Goal: Transaction & Acquisition: Purchase product/service

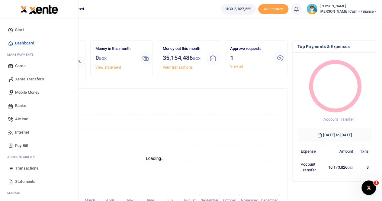
scroll to position [5, 5]
click at [24, 92] on span "Mobile Money" at bounding box center [27, 92] width 24 height 6
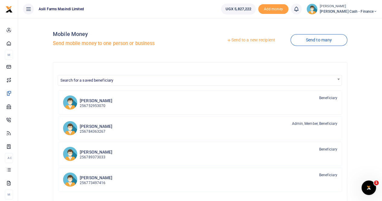
click at [241, 40] on link "Send to a new recipient" at bounding box center [250, 40] width 79 height 11
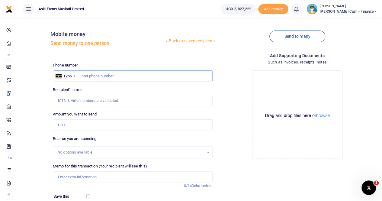
click at [88, 75] on input "text" at bounding box center [133, 75] width 160 height 11
paste input "0772459421"
type input "0772459421"
type input "Allan Oryema"
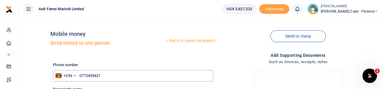
type input "0772459421"
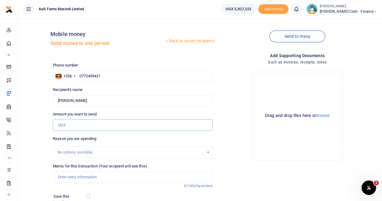
click at [71, 125] on input "Amount you want to send" at bounding box center [133, 124] width 160 height 11
paste input "100,000"
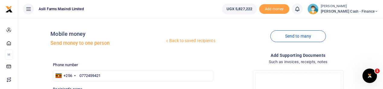
type input "100,000"
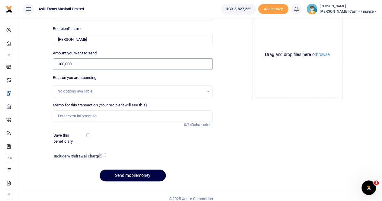
scroll to position [66, 0]
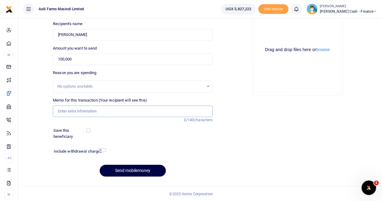
click at [73, 108] on input "Memo for this transaction (Your recipient will see this)" at bounding box center [133, 110] width 160 height 11
paste input "ALLAN ORYEMA TRANSPORT FARM SUPERVISOR INJURED"
type input "ALLAN ORYEMA TRANSPORT FARM SUPERVISOR INJURED"
click at [318, 50] on button "browse" at bounding box center [323, 49] width 14 height 5
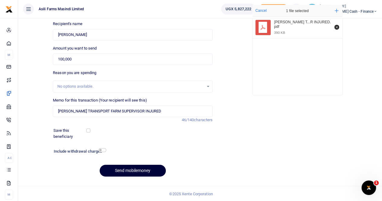
click at [125, 170] on button "Send mobilemoney" at bounding box center [133, 170] width 66 height 12
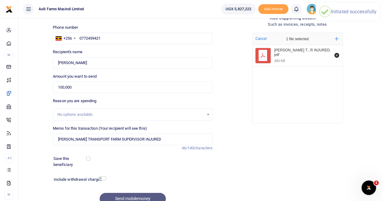
scroll to position [0, 0]
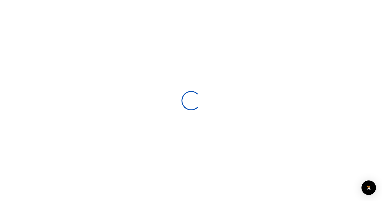
select select
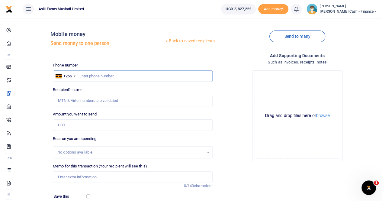
click at [86, 77] on input "text" at bounding box center [133, 75] width 160 height 11
paste input "0773643276"
type input "0773643276"
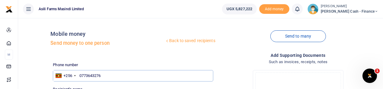
type input "[PERSON_NAME]"
type input "0773643276"
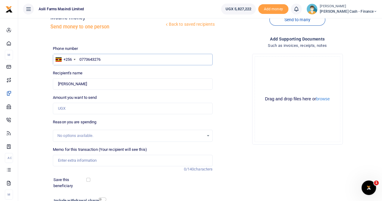
scroll to position [30, 0]
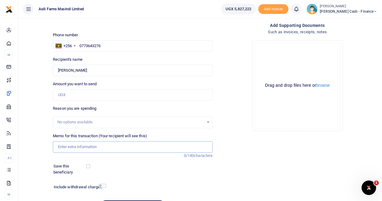
click at [68, 146] on input "Memo for this transaction (Your recipient will see this)" at bounding box center [133, 146] width 160 height 11
paste input "MEDICAL DEBTS FROM ST MARY'S KIGUMBA"
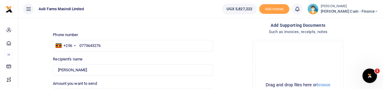
type input "MEDICAL DEBTS FROM ST MARY'S KIGUMBA"
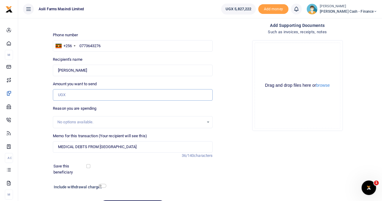
click at [71, 92] on input "Amount you want to send" at bounding box center [133, 94] width 160 height 11
paste input "375,000"
type input "375,000"
click at [324, 85] on button "browse" at bounding box center [323, 85] width 14 height 5
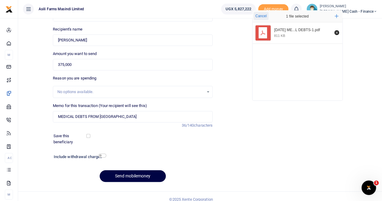
scroll to position [66, 0]
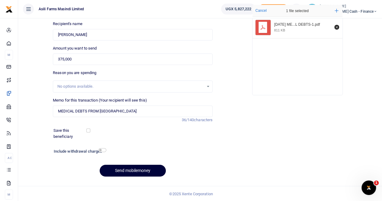
click at [120, 170] on button "Send mobilemoney" at bounding box center [133, 170] width 66 height 12
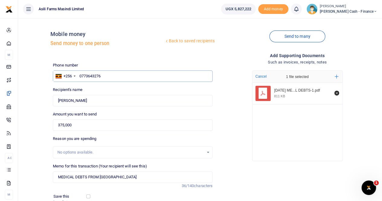
click at [83, 76] on input "0773643276" at bounding box center [133, 75] width 160 height 11
click at [80, 76] on input "0773643276" at bounding box center [133, 75] width 160 height 11
click at [106, 77] on input "773643276" at bounding box center [133, 75] width 160 height 11
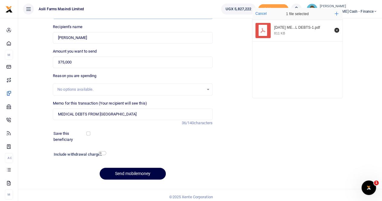
scroll to position [66, 0]
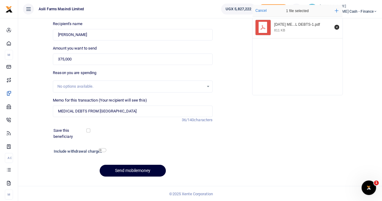
type input "773643276"
click at [119, 169] on button "Send mobilemoney" at bounding box center [133, 170] width 66 height 12
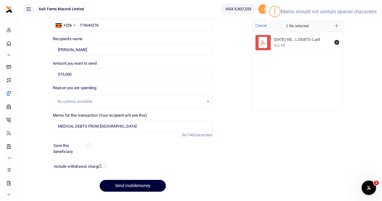
scroll to position [60, 0]
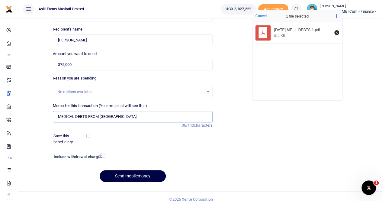
click at [116, 117] on input "MEDICAL DEBTS FROM ST MARY'S KIGUMBA" at bounding box center [133, 116] width 160 height 11
click at [150, 117] on input "MEDICAL DEBTS FROM [GEOGRAPHIC_DATA] KIGUMBA" at bounding box center [133, 116] width 160 height 11
type input "MEDICAL DEBTS FROM [GEOGRAPHIC_DATA] KIGUMBA"
click at [132, 176] on button "Send mobilemoney" at bounding box center [133, 176] width 66 height 12
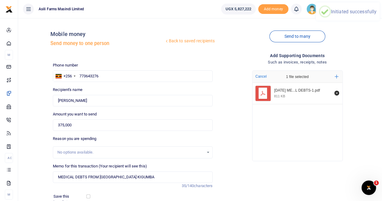
scroll to position [0, 0]
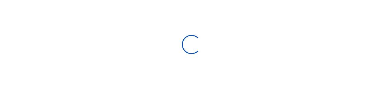
select select "Loading bundles"
select select
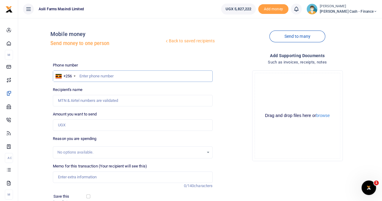
click at [83, 74] on input "text" at bounding box center [133, 75] width 160 height 11
paste input "077245 9421"
click at [111, 76] on input "077245 9421" at bounding box center [133, 75] width 160 height 11
click at [78, 76] on input "077245 9421" at bounding box center [133, 75] width 160 height 11
type input "077245 9421"
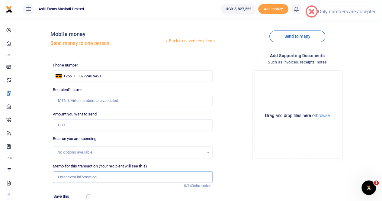
click at [75, 89] on input "Memo for this transaction (Your recipient will see this)" at bounding box center [133, 176] width 160 height 11
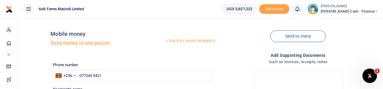
type input "Treatment for Allan Oryema"
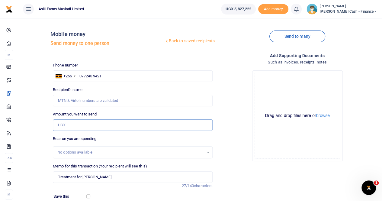
click at [68, 89] on input "Amount you want to send" at bounding box center [133, 124] width 160 height 11
paste input "829,000"
type input "829,000"
click at [106, 89] on div "Recipient's name Name is required." at bounding box center [133, 97] width 160 height 20
click at [107, 89] on input "Recipient's name" at bounding box center [133, 100] width 160 height 11
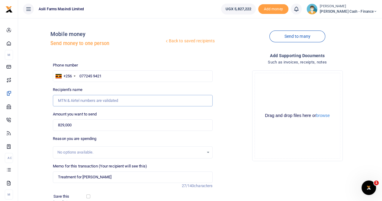
click at [110, 89] on input "Recipient's name" at bounding box center [133, 100] width 160 height 11
click at [93, 76] on input "077245 9421" at bounding box center [133, 75] width 160 height 11
type input "0772459421"
click at [117, 89] on input "Recipient's name" at bounding box center [133, 100] width 160 height 11
type input "[PERSON_NAME]"
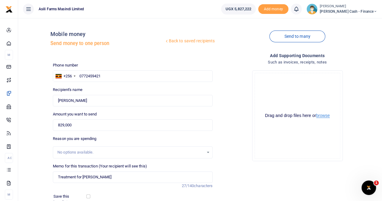
click at [327, 89] on button "browse" at bounding box center [323, 115] width 14 height 5
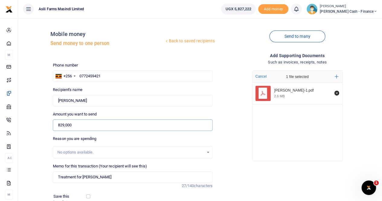
click at [93, 89] on input "829,000" at bounding box center [133, 124] width 160 height 11
drag, startPoint x: 79, startPoint y: 124, endPoint x: 34, endPoint y: 122, distance: 45.6
click at [34, 89] on div "Back to saved recipients Mobile money Send money to one person Send to many Pho…" at bounding box center [200, 135] width 359 height 224
paste input "70,000"
type input "70,000"
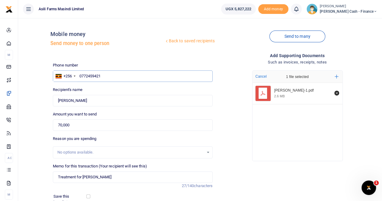
click at [119, 74] on input "0772459421" at bounding box center [133, 75] width 160 height 11
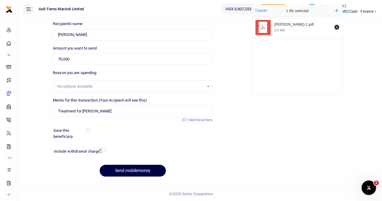
scroll to position [66, 0]
click at [127, 89] on button "Send mobilemoney" at bounding box center [133, 170] width 66 height 12
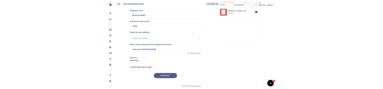
scroll to position [0, 0]
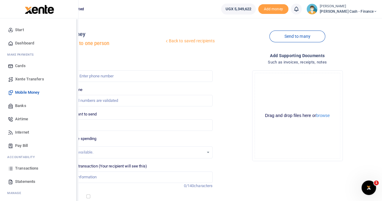
click at [23, 167] on span "Transactions" at bounding box center [26, 168] width 23 height 6
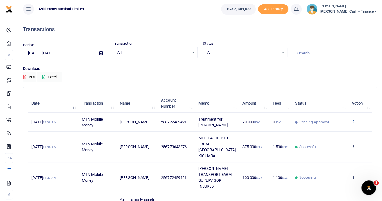
click at [353, 122] on icon at bounding box center [353, 121] width 4 height 4
click at [332, 132] on link "View details" at bounding box center [331, 132] width 48 height 8
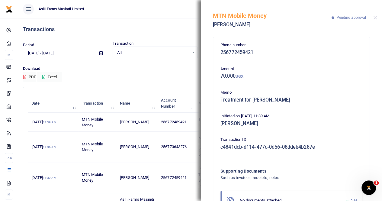
scroll to position [28, 0]
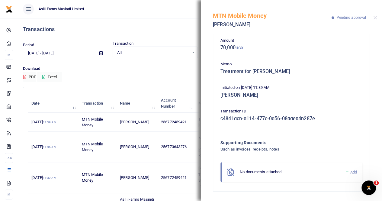
click at [350, 171] on span "Add" at bounding box center [353, 172] width 7 height 5
click at [344, 172] on icon at bounding box center [346, 171] width 5 height 5
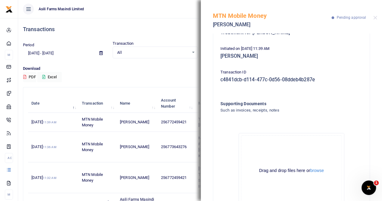
scroll to position [97, 0]
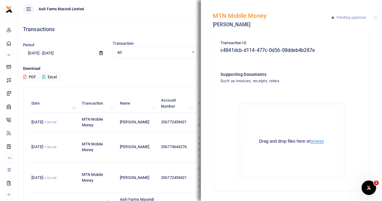
click at [312, 141] on button "browse" at bounding box center [317, 141] width 14 height 5
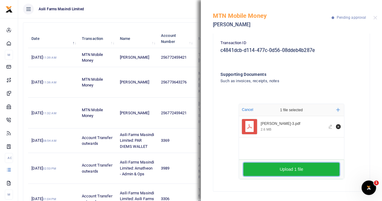
scroll to position [121, 0]
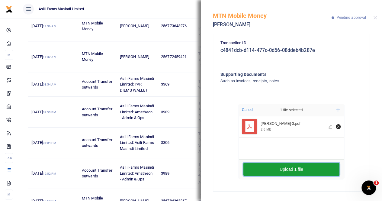
click at [282, 170] on button "Upload 1 file" at bounding box center [291, 168] width 96 height 13
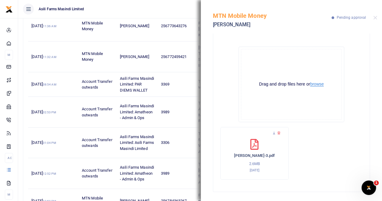
scroll to position [0, 0]
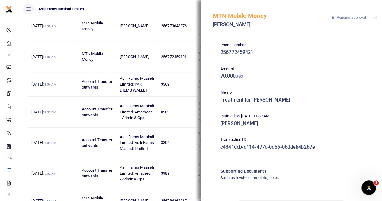
click at [376, 16] on div at bounding box center [375, 18] width 4 height 4
click at [375, 17] on button "Close" at bounding box center [375, 18] width 4 height 4
